Goal: Information Seeking & Learning: Stay updated

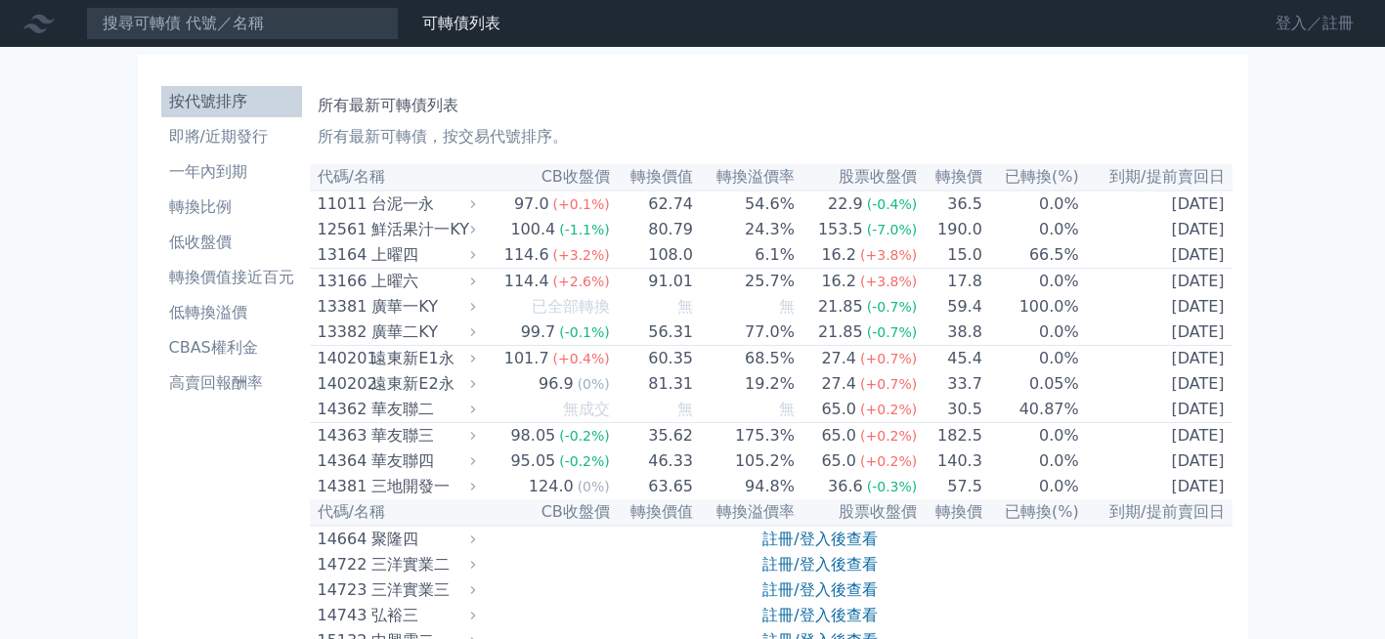
click at [1284, 21] on link "登入／註冊" at bounding box center [1314, 23] width 109 height 31
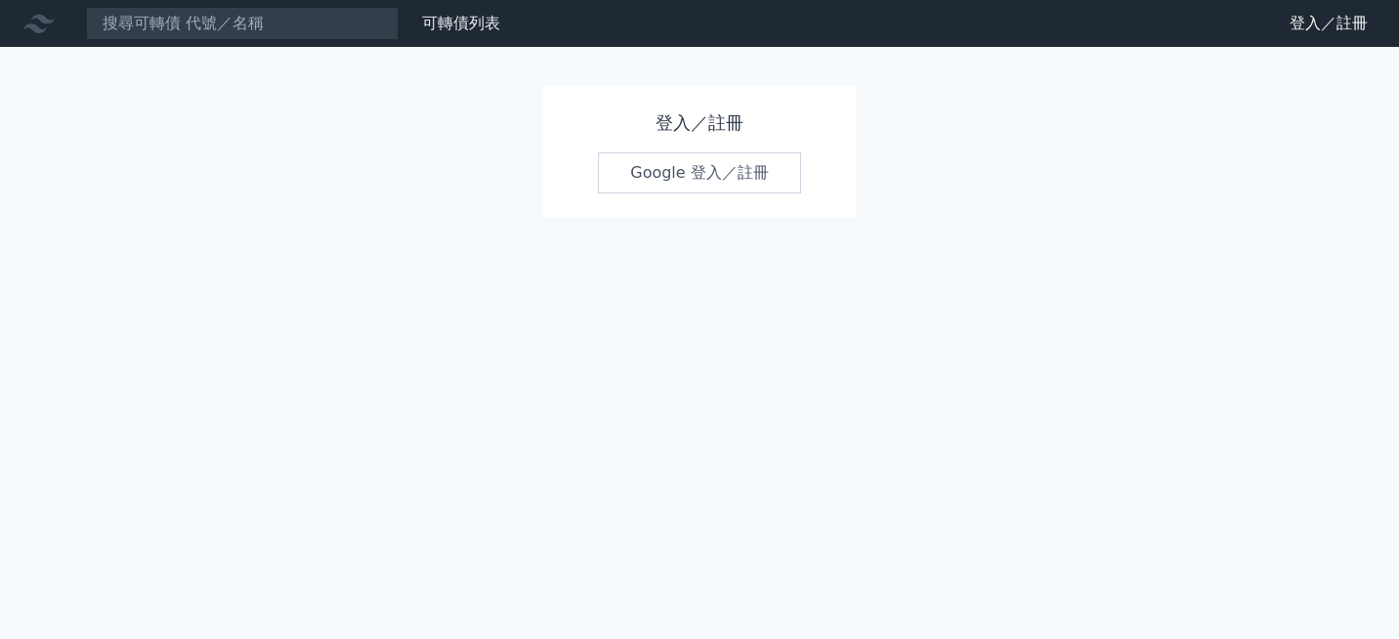
click at [656, 178] on link "Google 登入／註冊" at bounding box center [699, 172] width 203 height 41
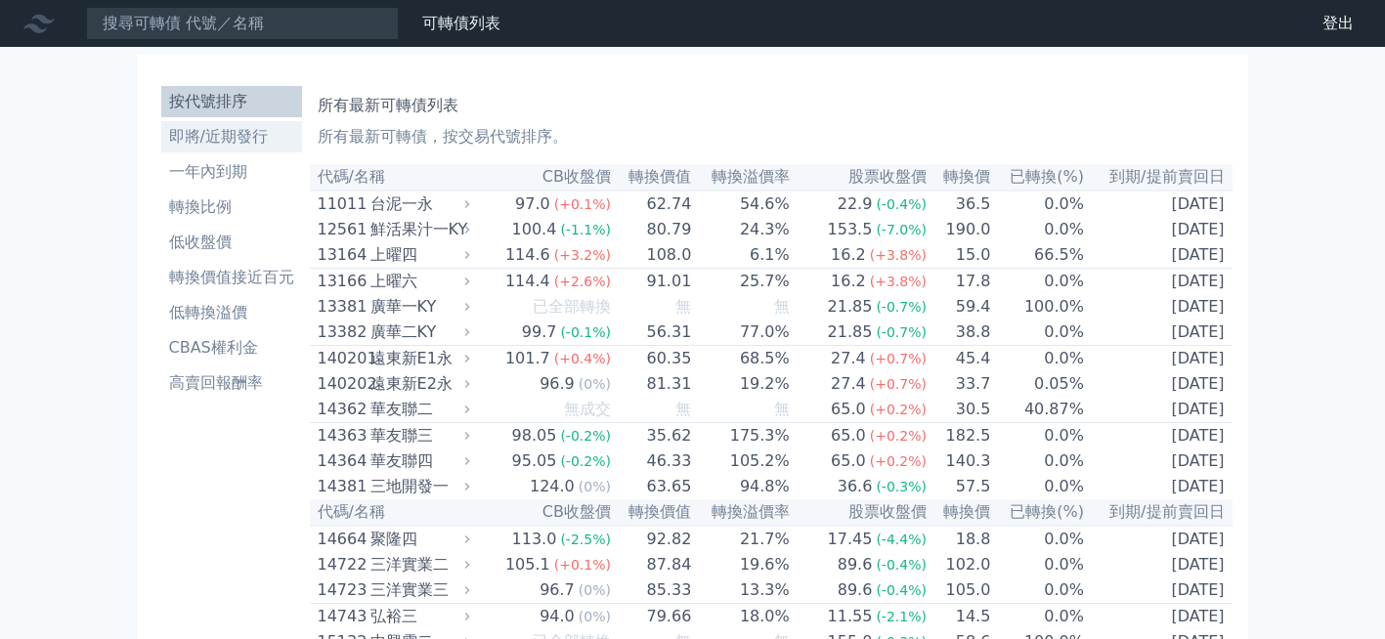
click at [215, 132] on li "即將/近期發行" at bounding box center [231, 136] width 141 height 23
